Goal: Find specific page/section: Find specific page/section

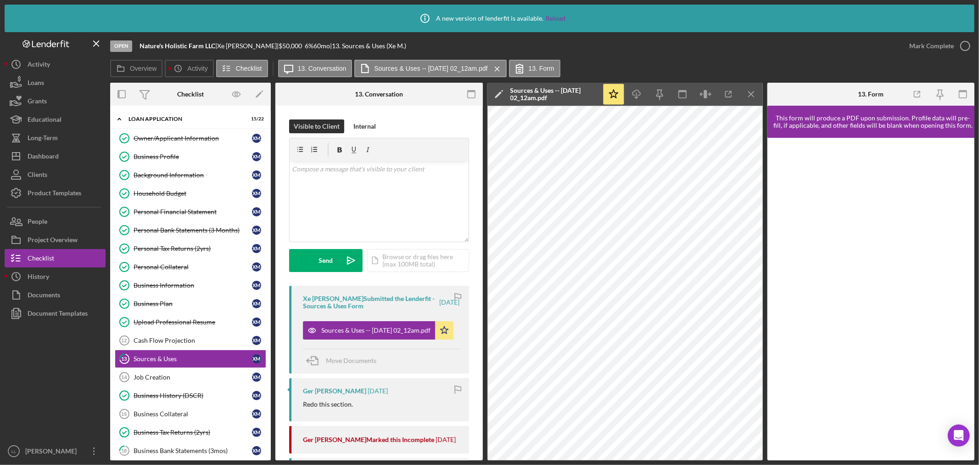
scroll to position [153, 0]
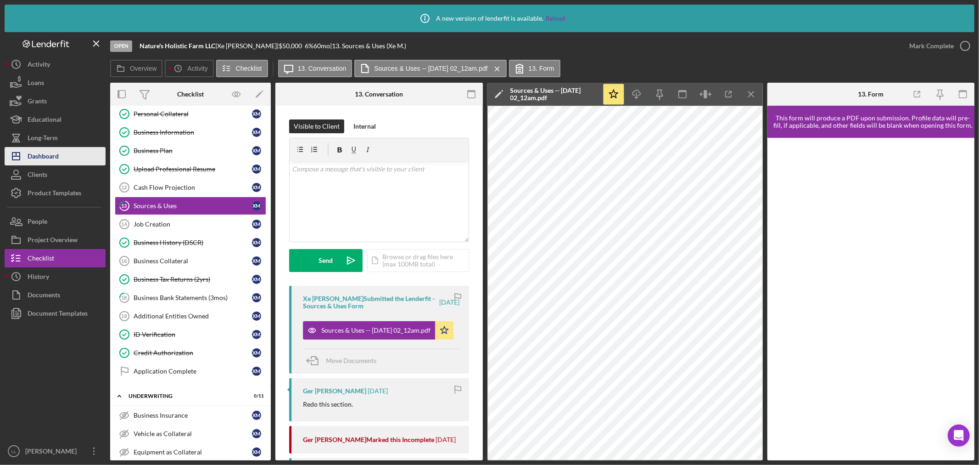
click at [48, 152] on div "Dashboard" at bounding box center [43, 157] width 31 height 21
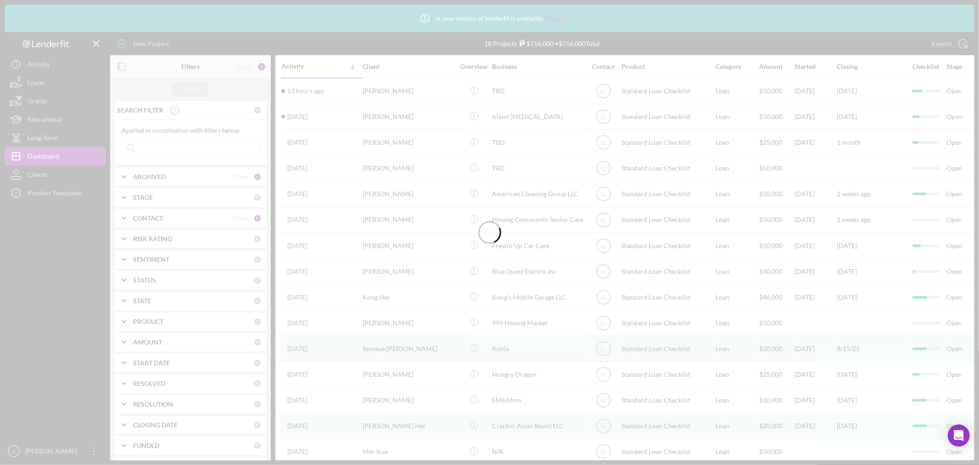
click at [556, 17] on div at bounding box center [489, 232] width 979 height 465
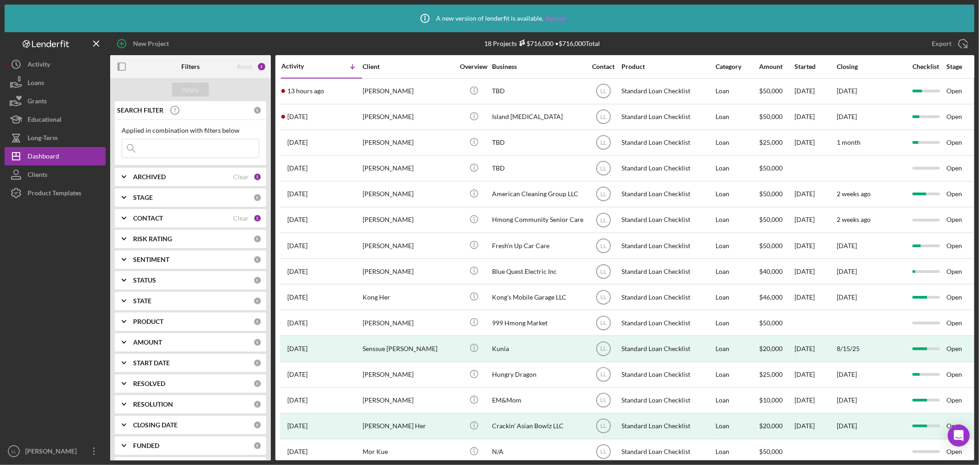
click at [551, 17] on link "Reload" at bounding box center [556, 18] width 20 height 7
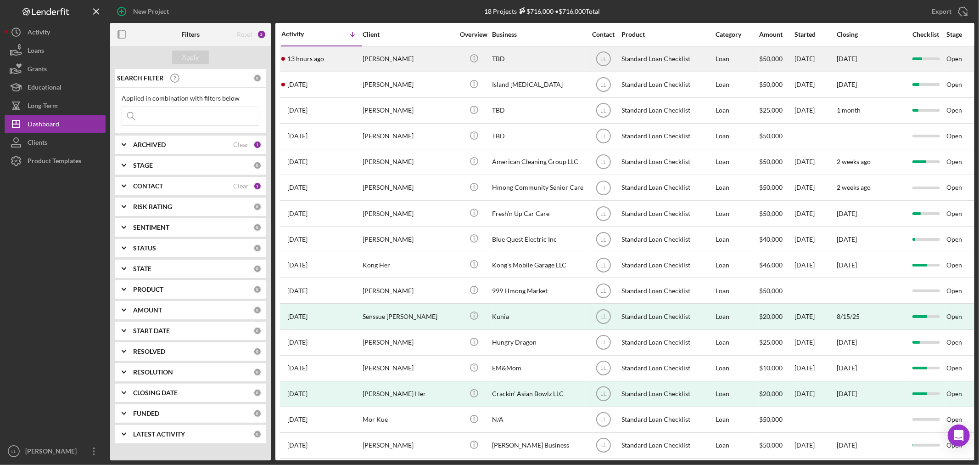
click at [422, 58] on div "[PERSON_NAME]" at bounding box center [409, 59] width 92 height 24
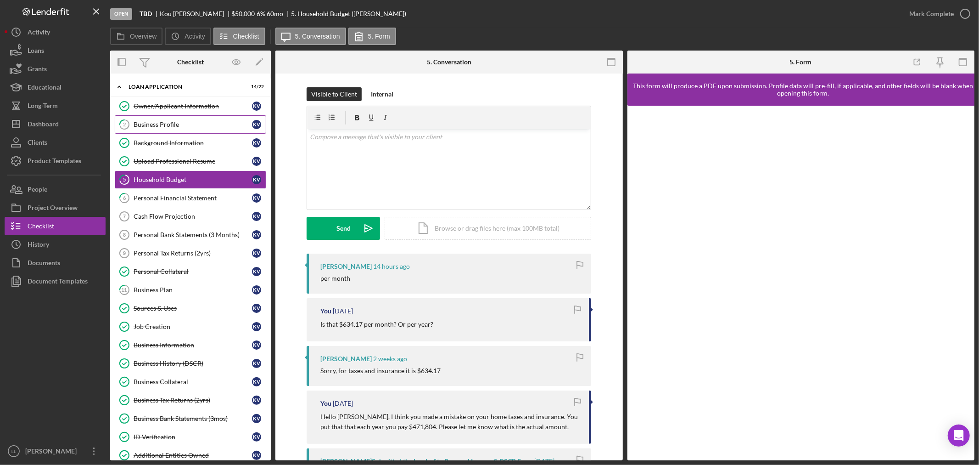
click at [185, 127] on div "Business Profile" at bounding box center [193, 124] width 118 height 7
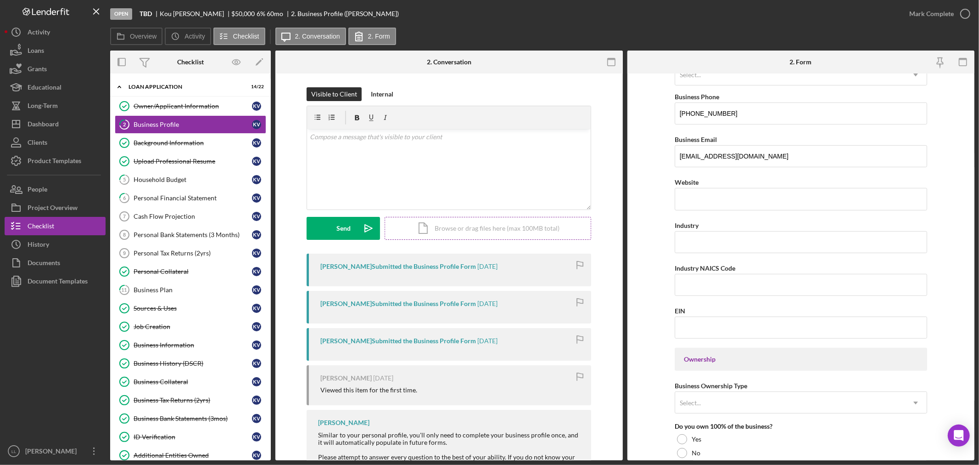
scroll to position [255, 0]
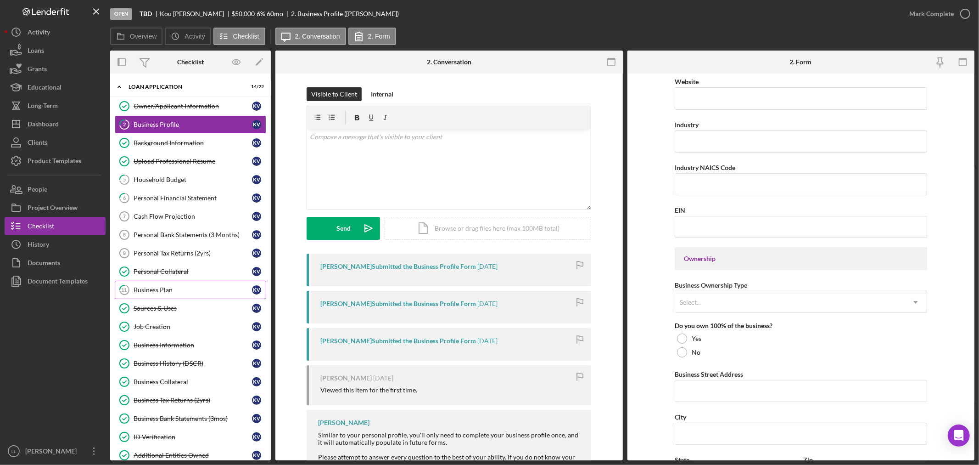
click at [204, 282] on link "11 Business Plan K V" at bounding box center [191, 290] width 152 height 18
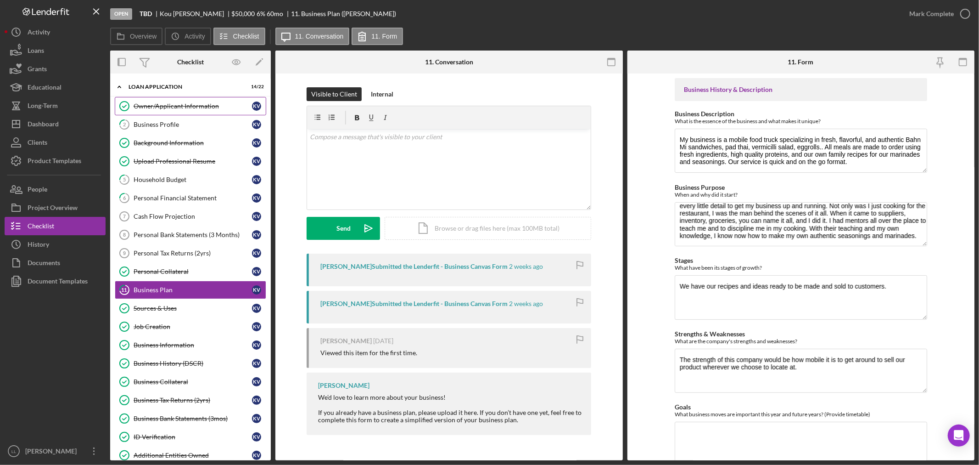
click at [180, 104] on div "Owner/Applicant Information" at bounding box center [193, 105] width 118 height 7
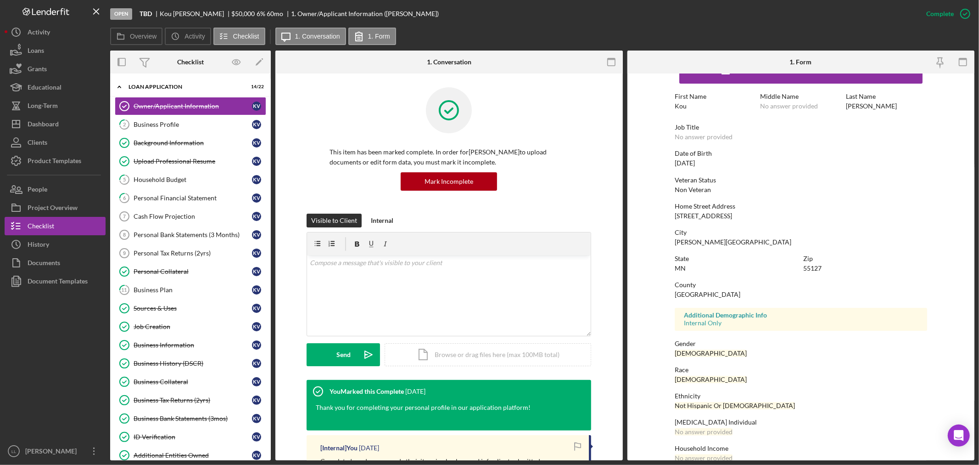
scroll to position [42, 0]
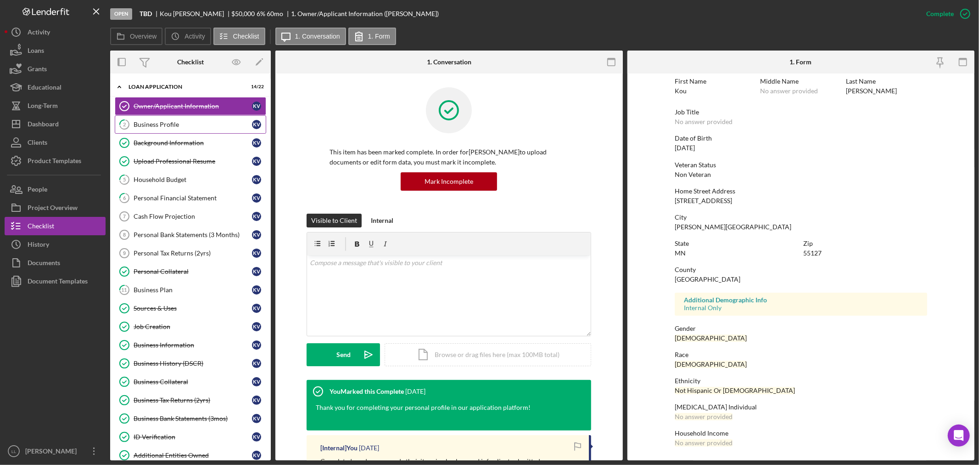
click at [146, 121] on div "Business Profile" at bounding box center [193, 124] width 118 height 7
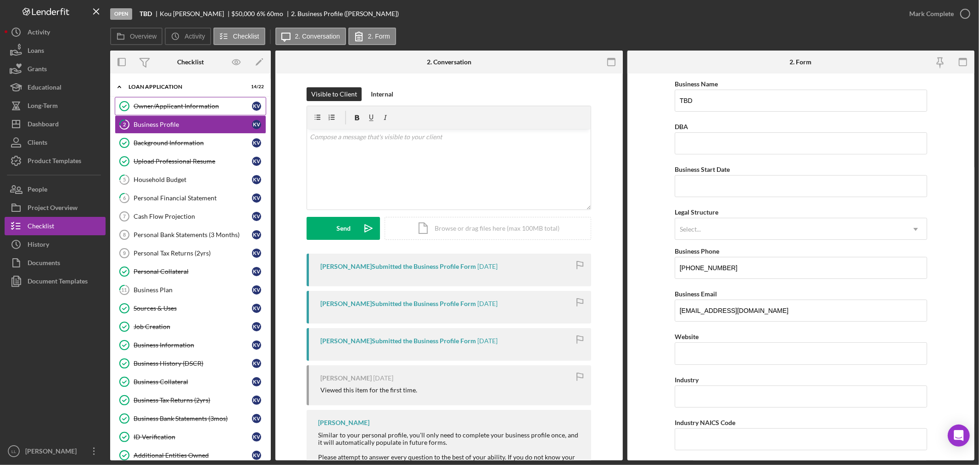
click at [162, 104] on div "Owner/Applicant Information" at bounding box center [193, 105] width 118 height 7
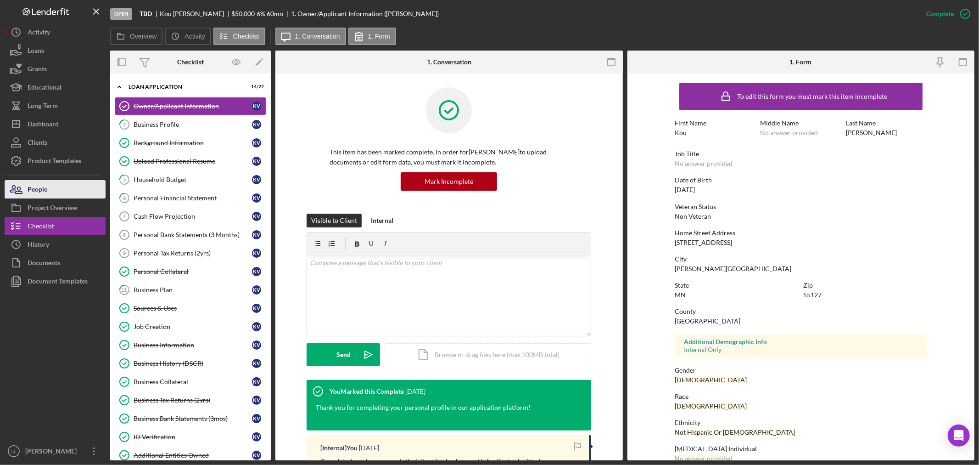
click at [59, 196] on button "People" at bounding box center [55, 189] width 101 height 18
